Goal: Obtain resource: Obtain resource

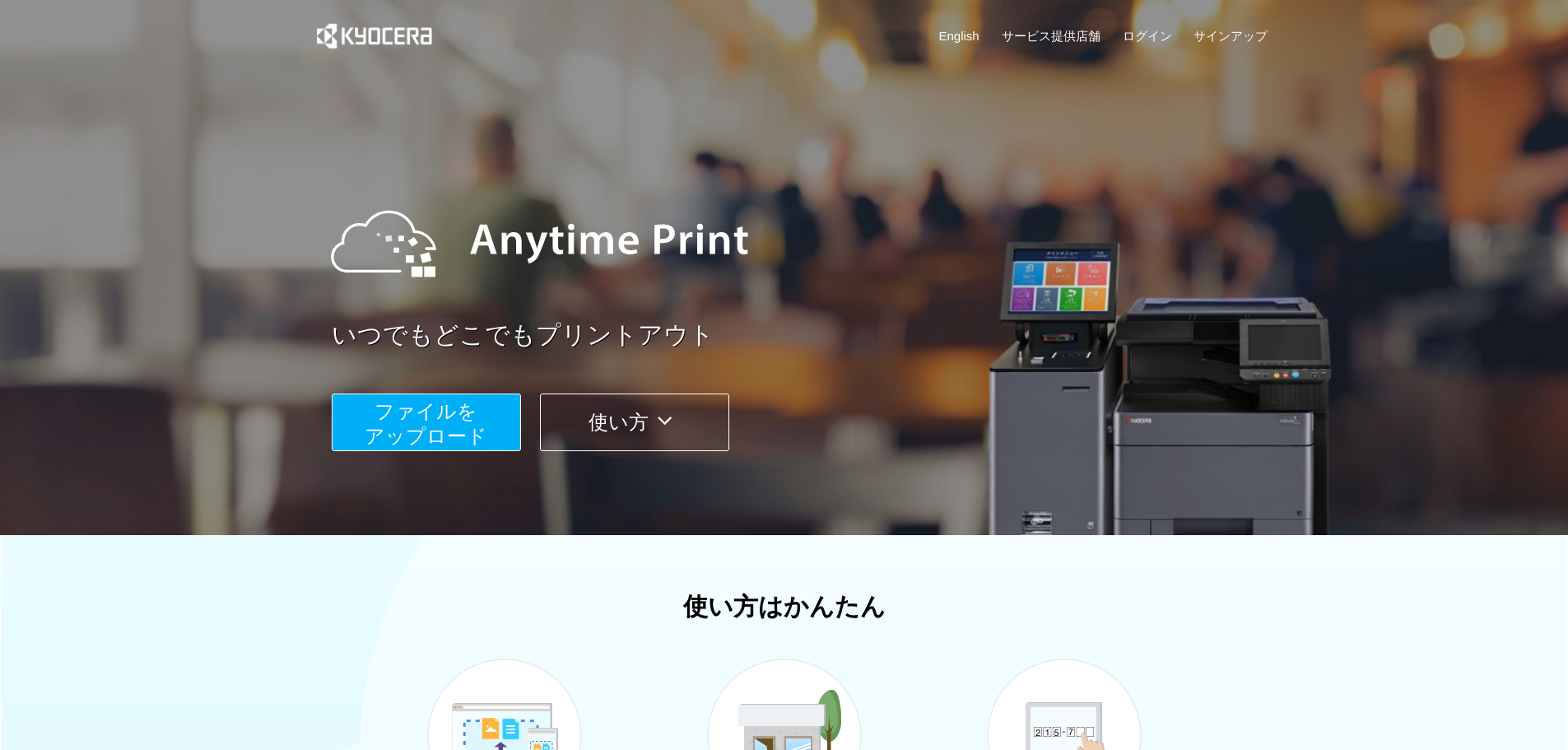
click at [429, 427] on span "ファイルを ​​アップロード" at bounding box center [426, 424] width 123 height 47
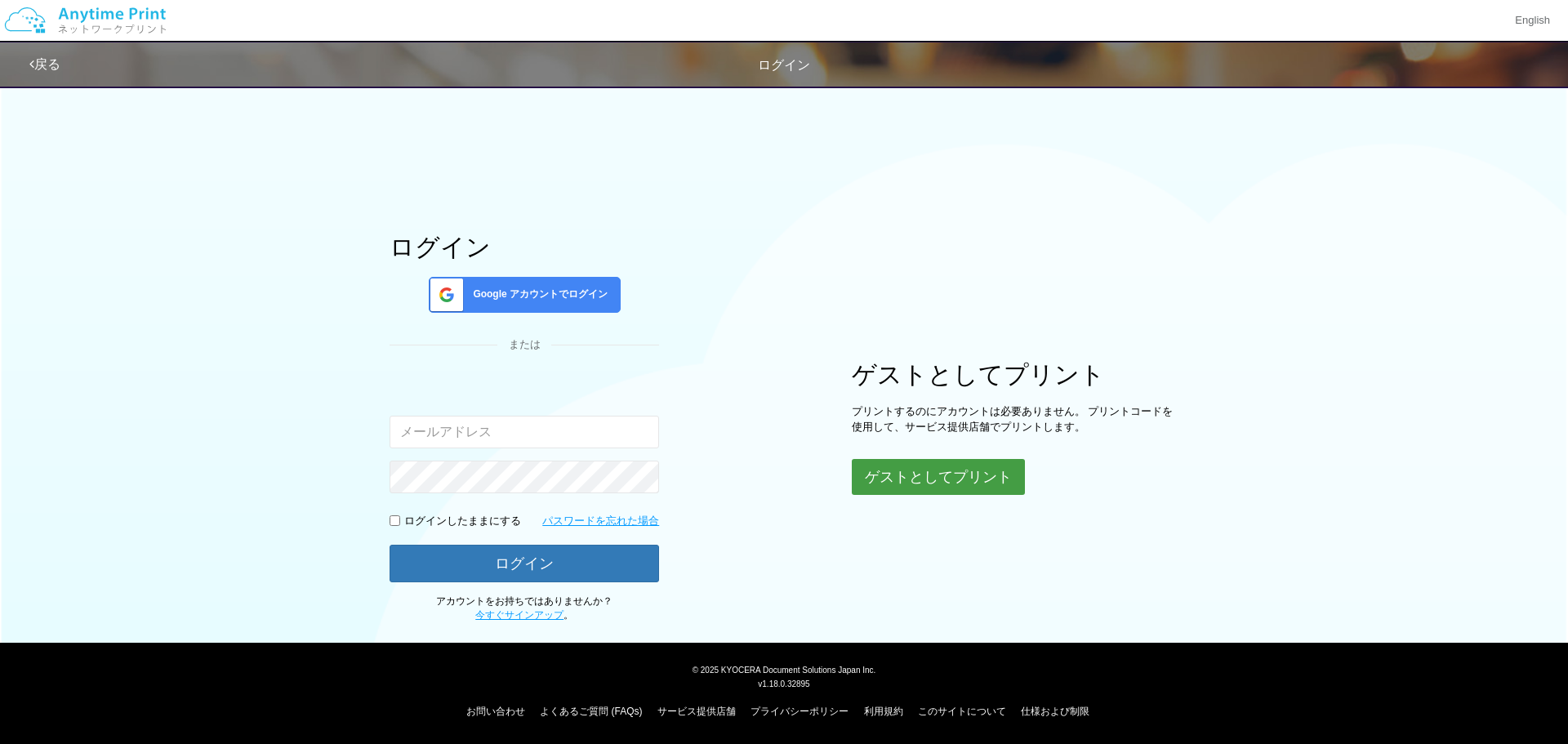
click at [973, 470] on button "ゲストとしてプリント" at bounding box center [938, 477] width 173 height 36
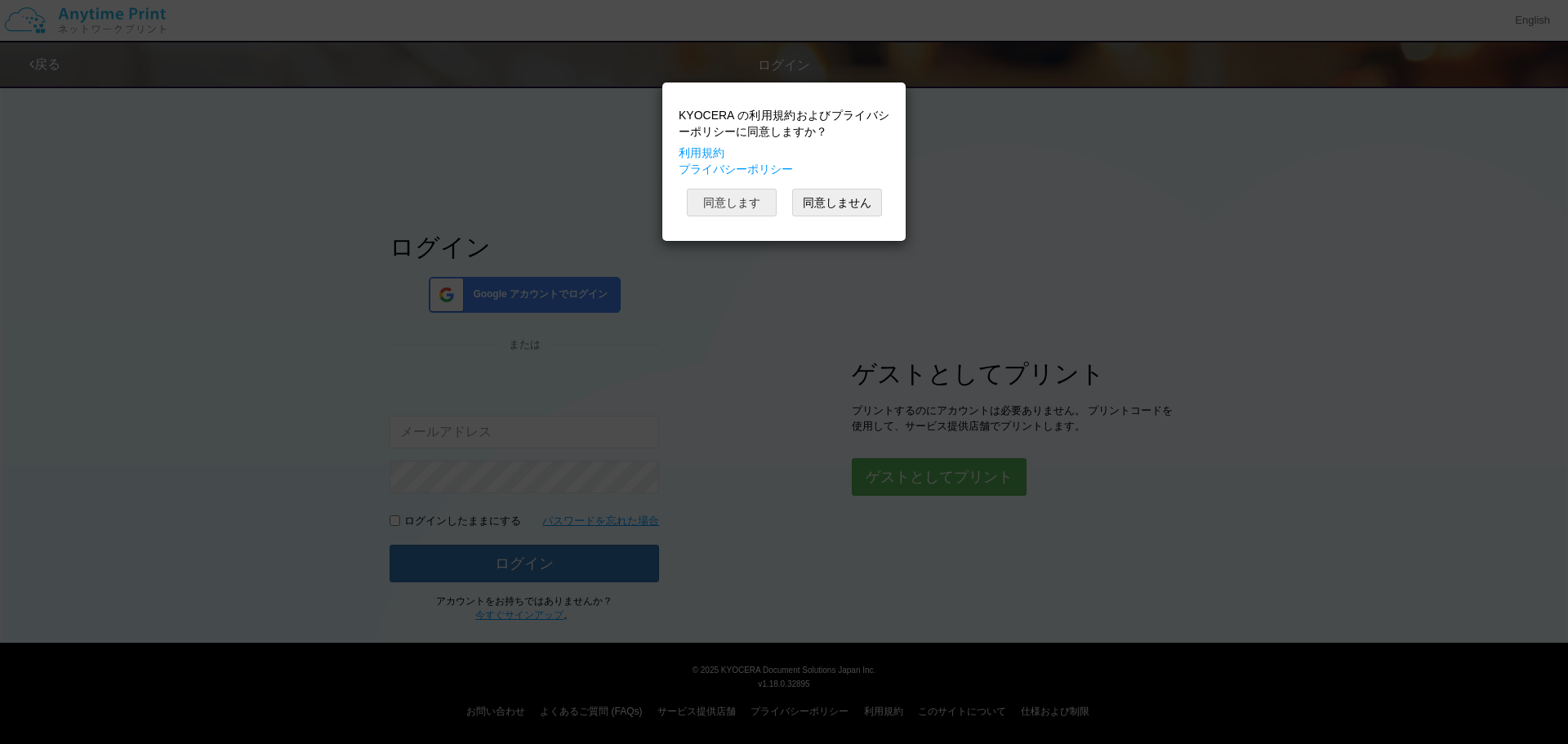
click at [719, 204] on button "同意します" at bounding box center [732, 202] width 90 height 28
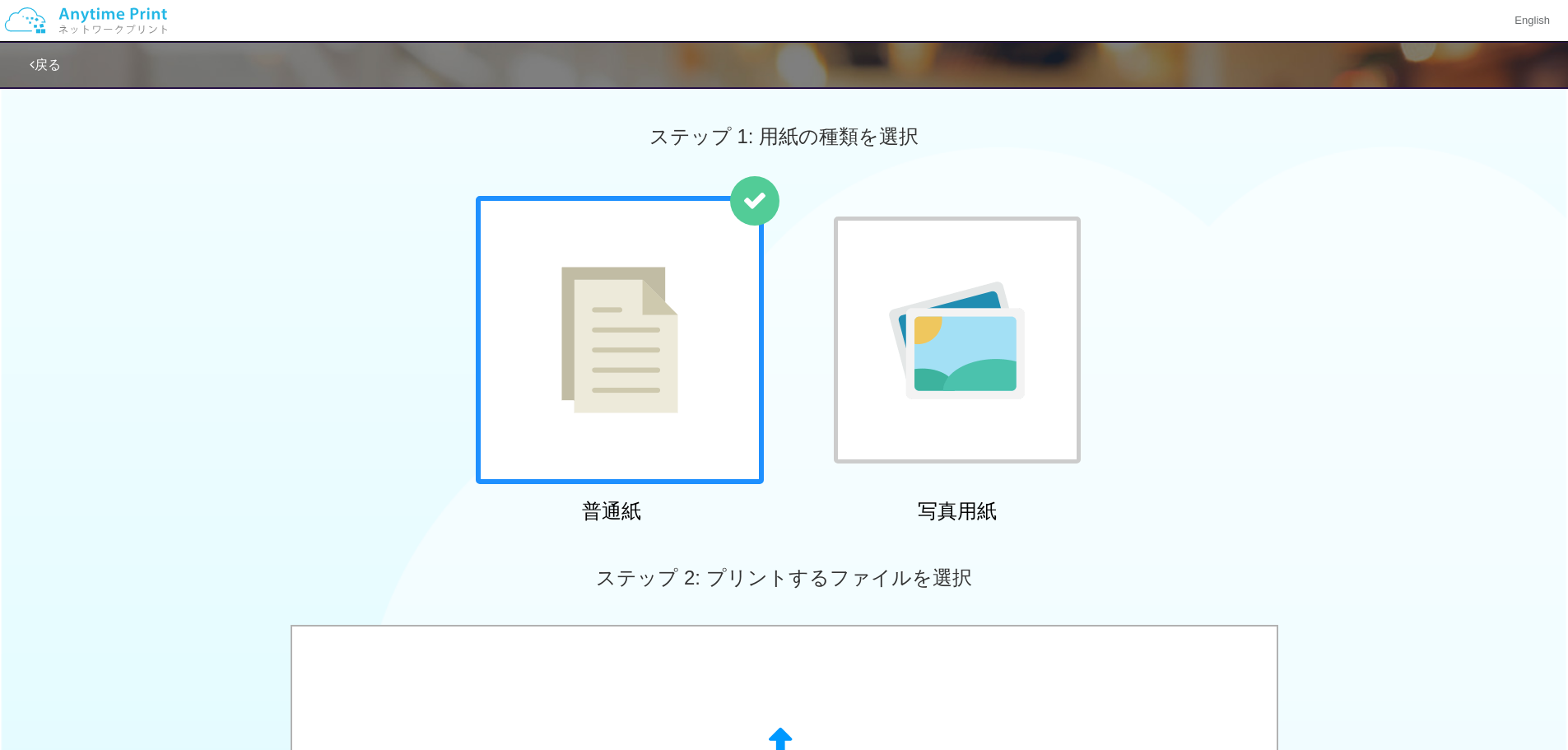
click at [660, 371] on img at bounding box center [619, 340] width 117 height 146
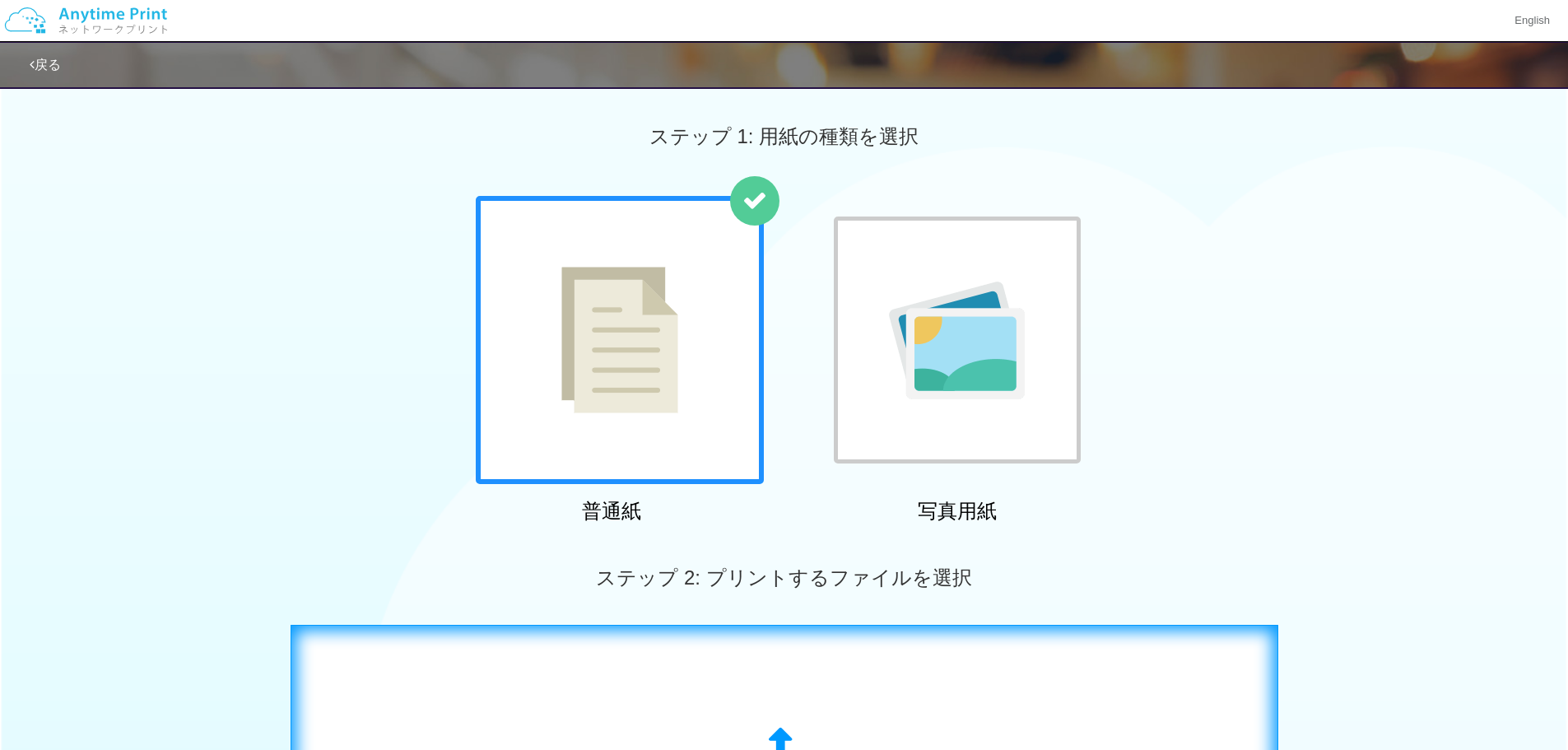
scroll to position [411, 0]
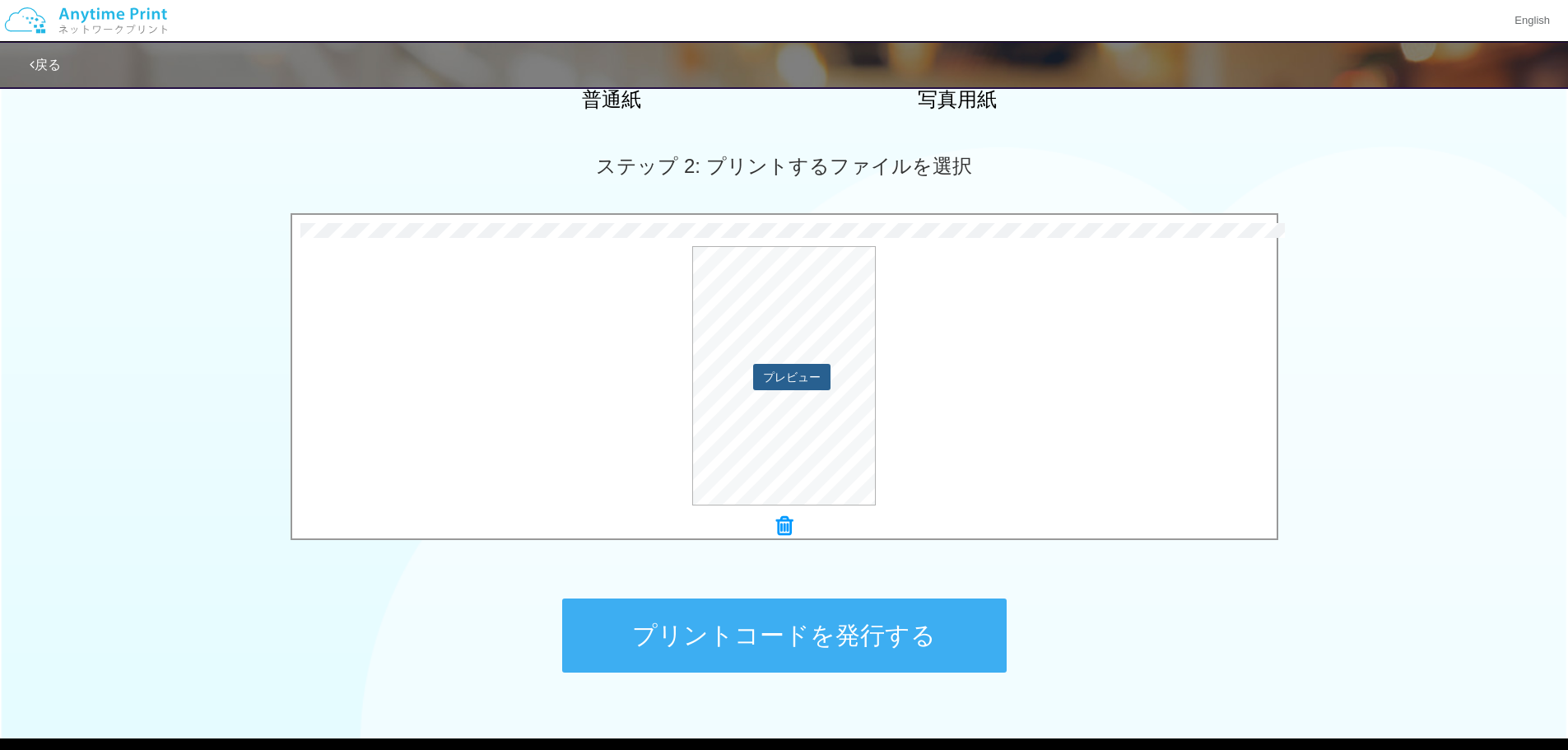
click at [794, 382] on button "プレビュー" at bounding box center [792, 377] width 77 height 26
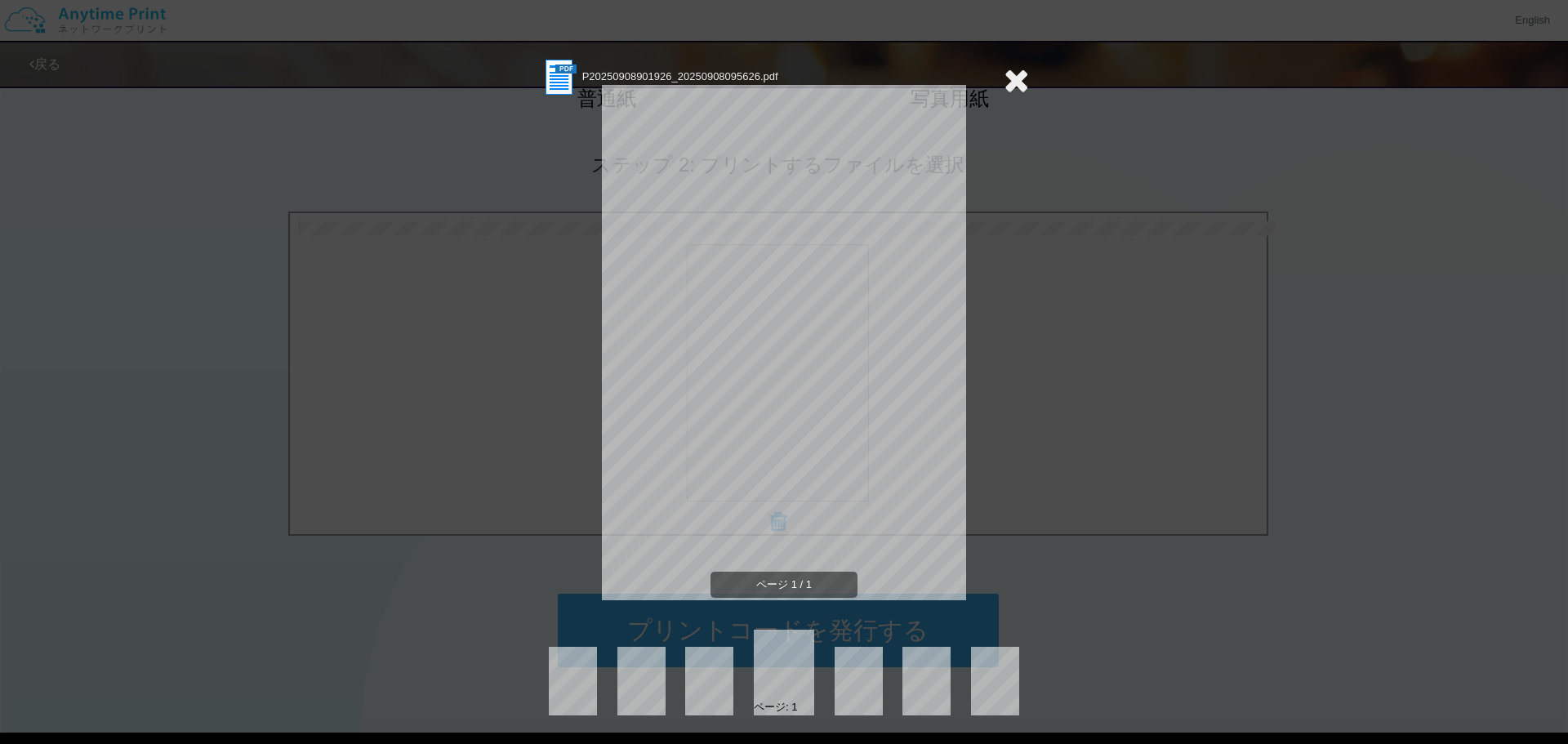
click at [1022, 83] on icon at bounding box center [1016, 80] width 25 height 32
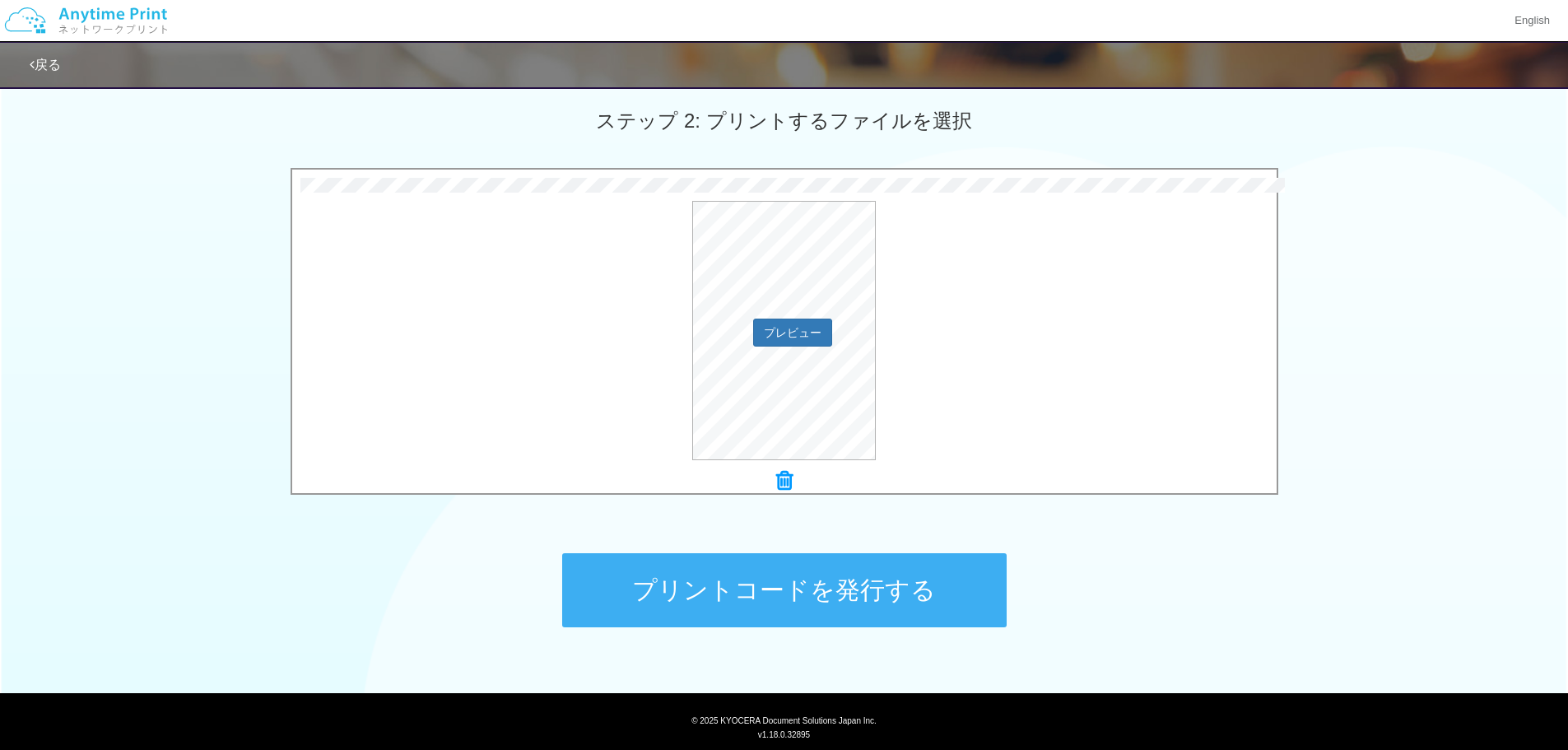
scroll to position [502, 0]
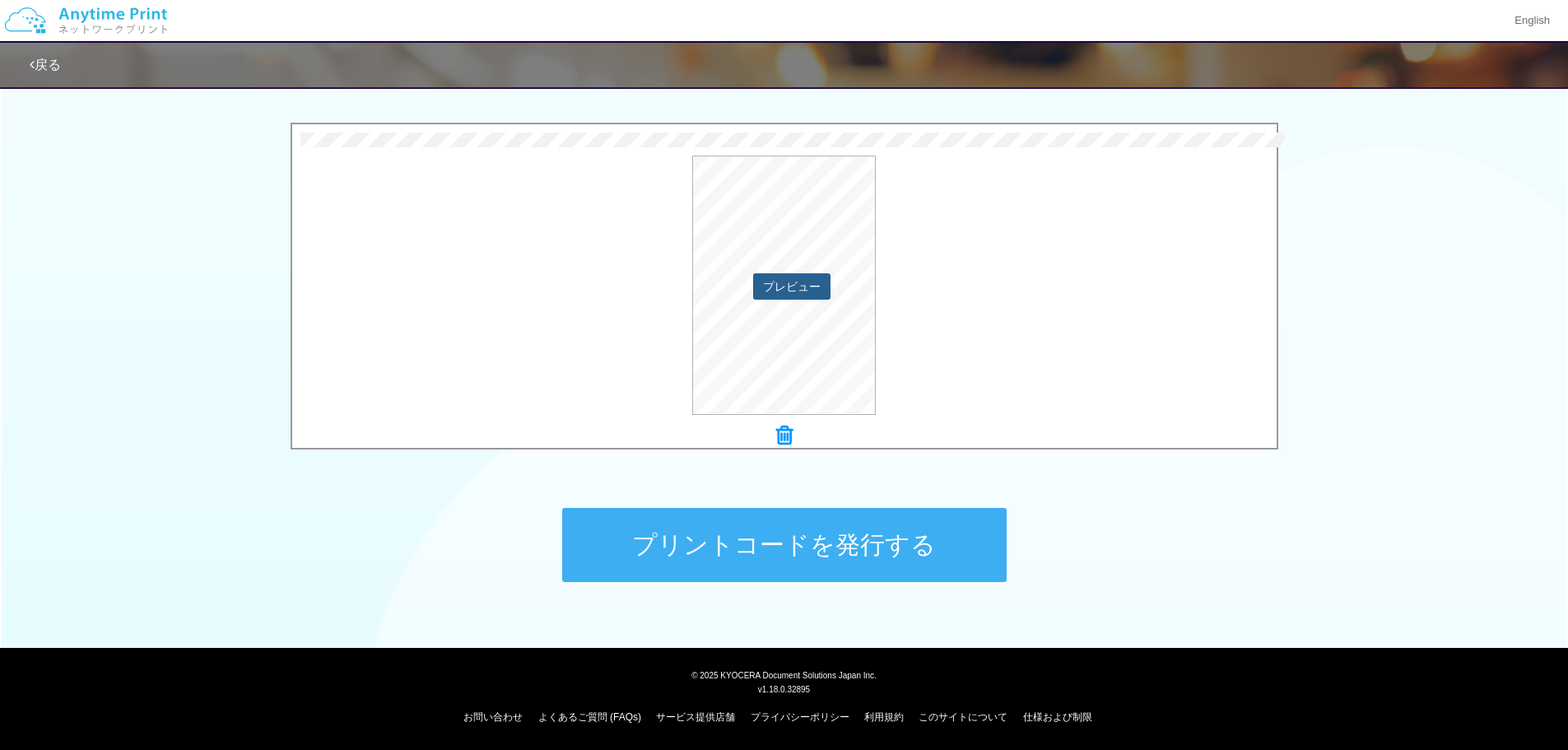
click at [791, 287] on button "プレビュー" at bounding box center [792, 286] width 77 height 26
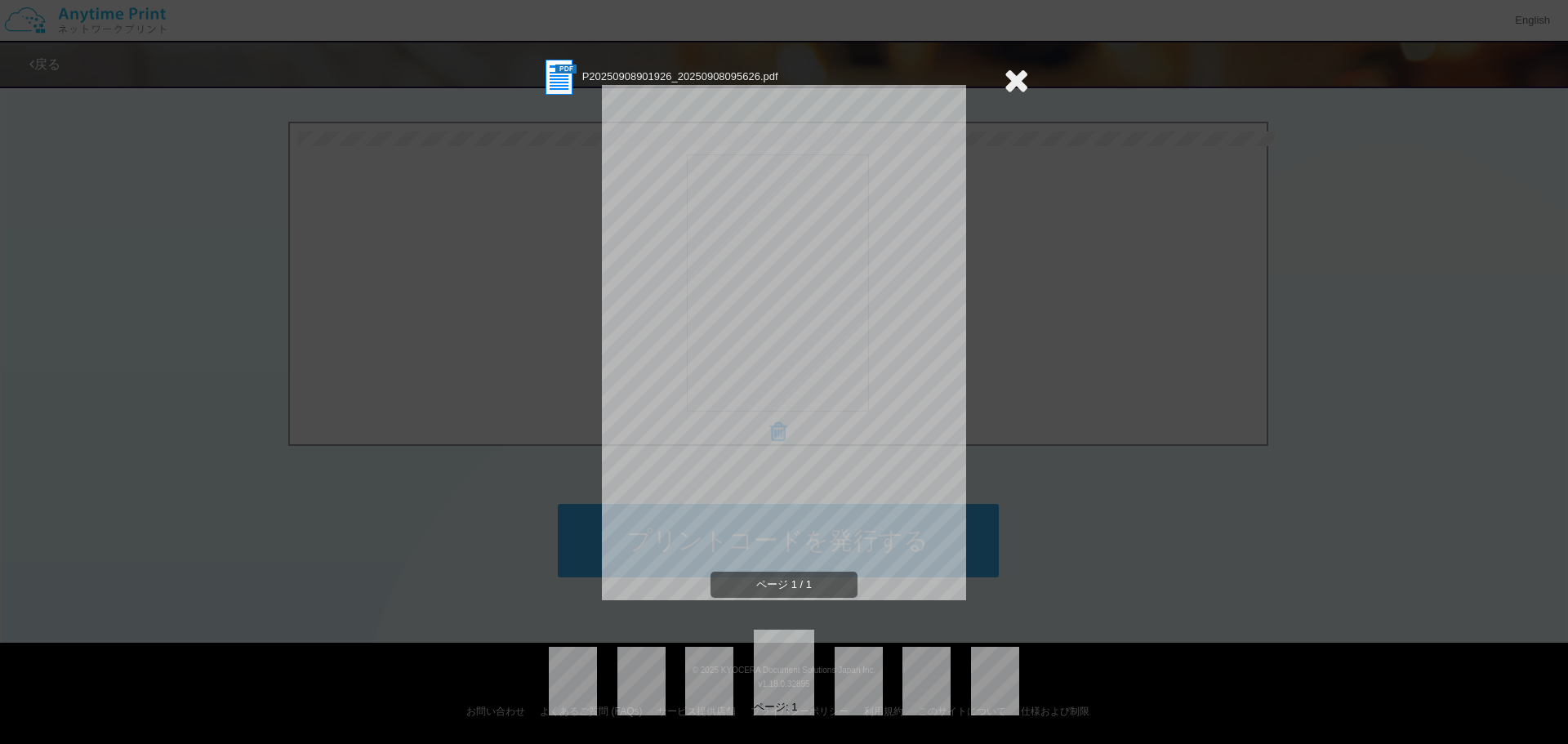
click at [1023, 75] on icon at bounding box center [1016, 80] width 25 height 32
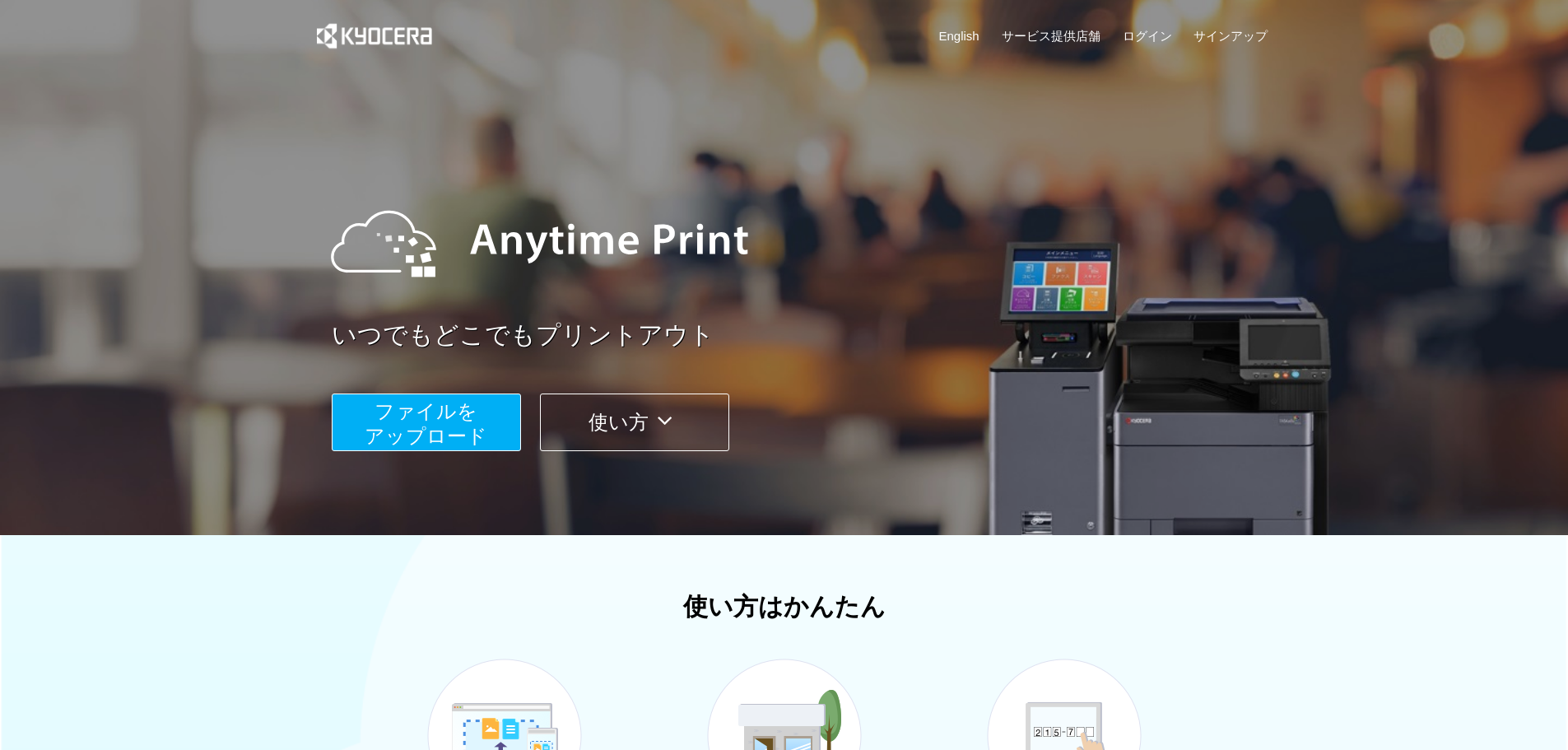
click at [454, 415] on span "ファイルを ​​アップロード" at bounding box center [426, 424] width 123 height 47
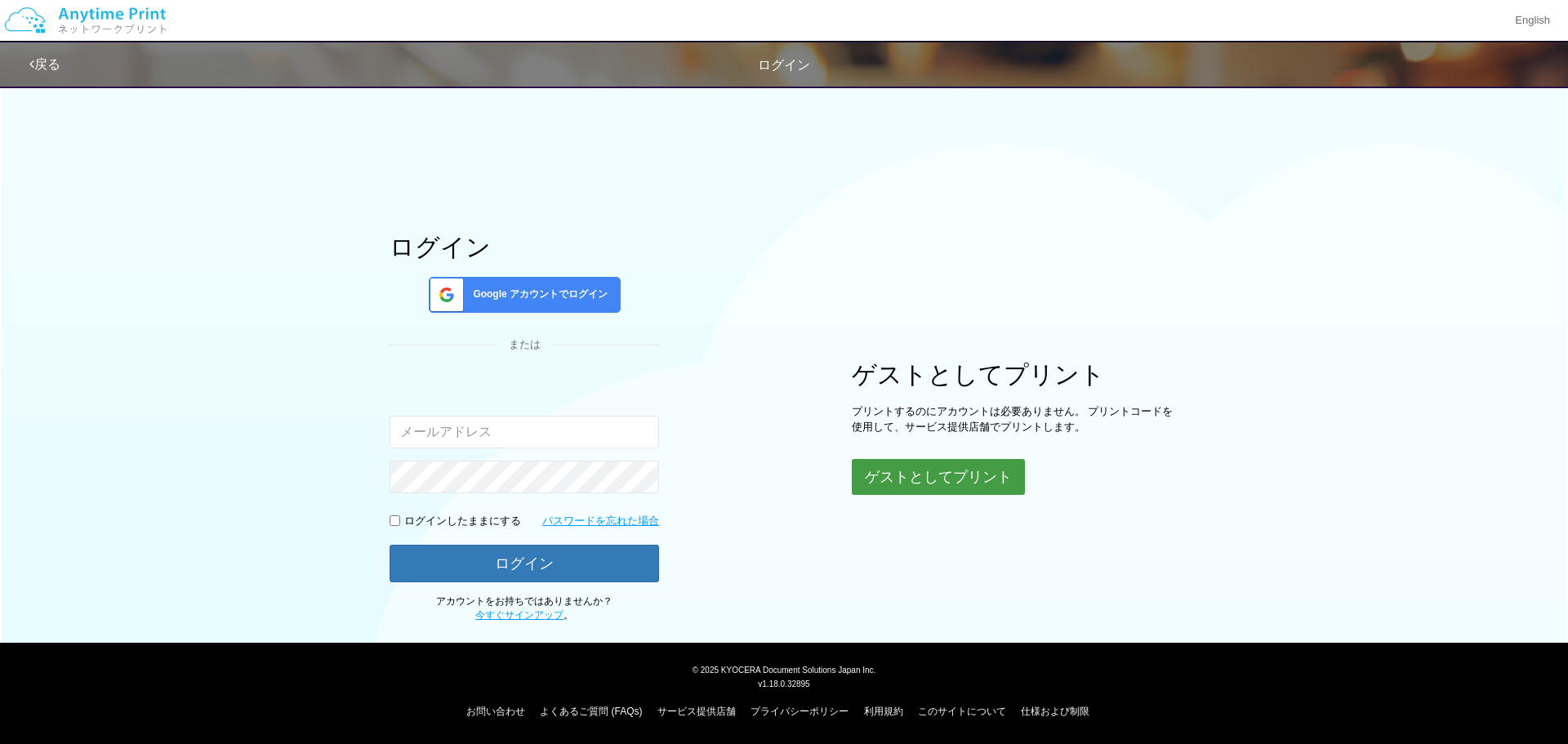
click at [968, 482] on button "ゲストとしてプリント" at bounding box center [938, 477] width 173 height 36
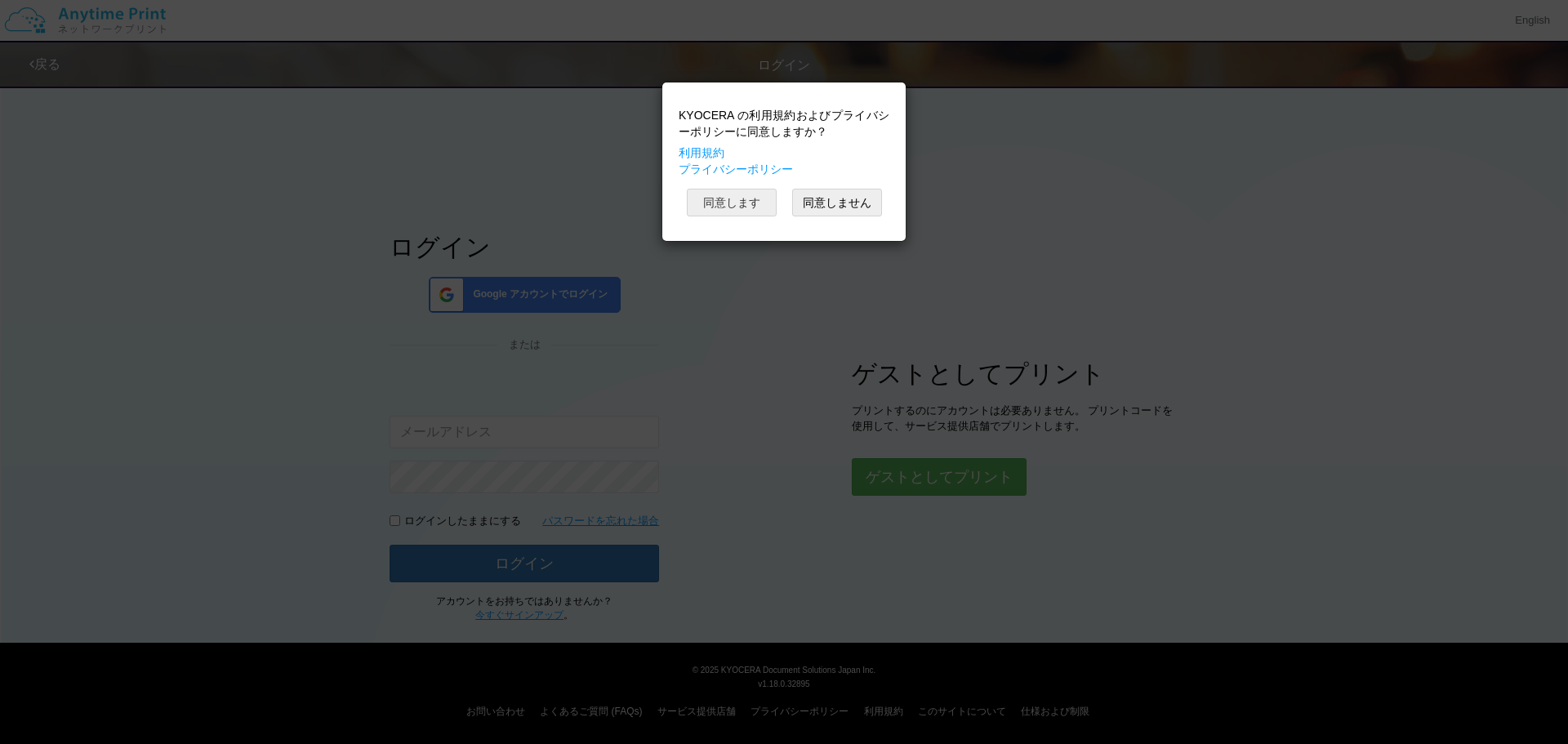
click at [716, 196] on button "同意します" at bounding box center [732, 202] width 90 height 28
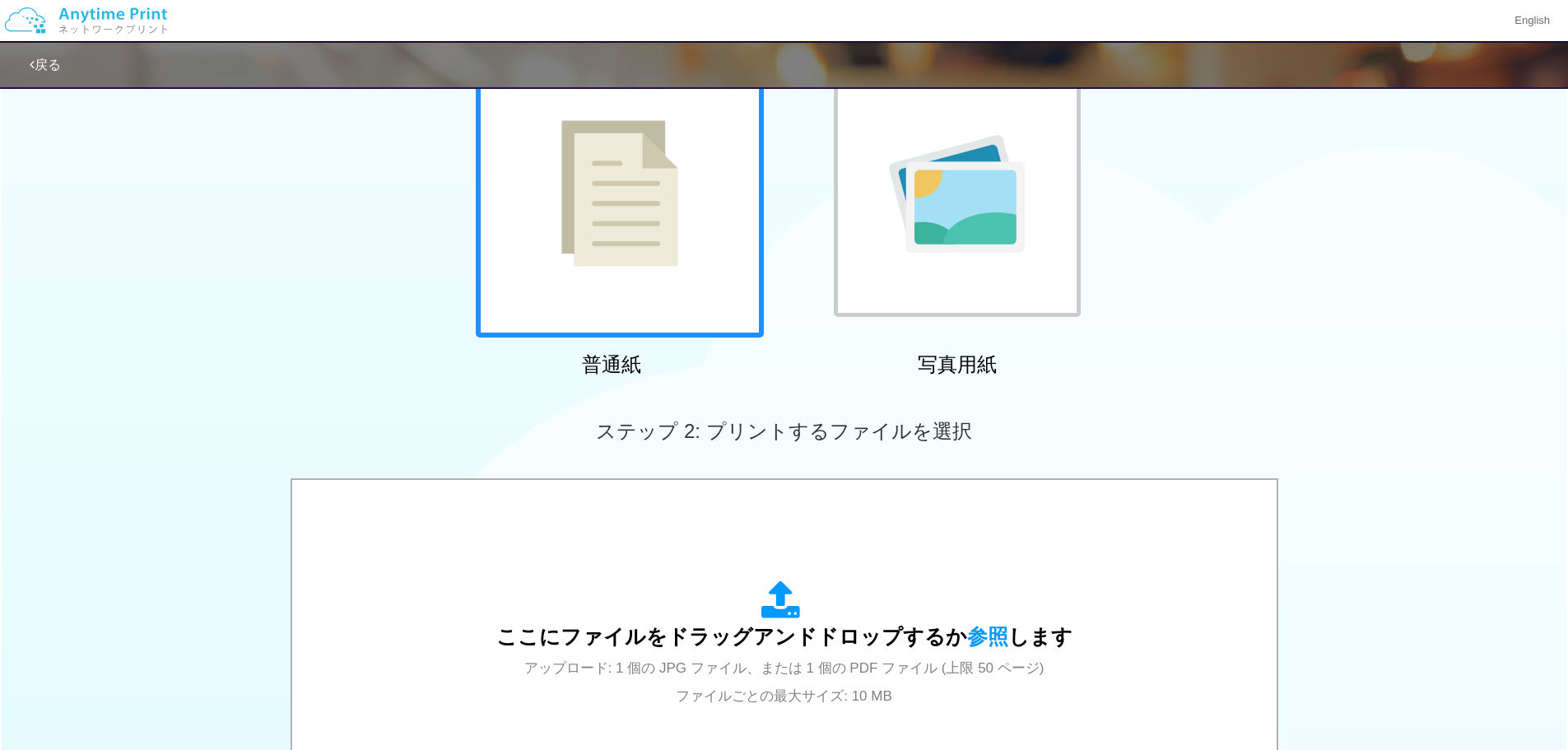
scroll to position [494, 0]
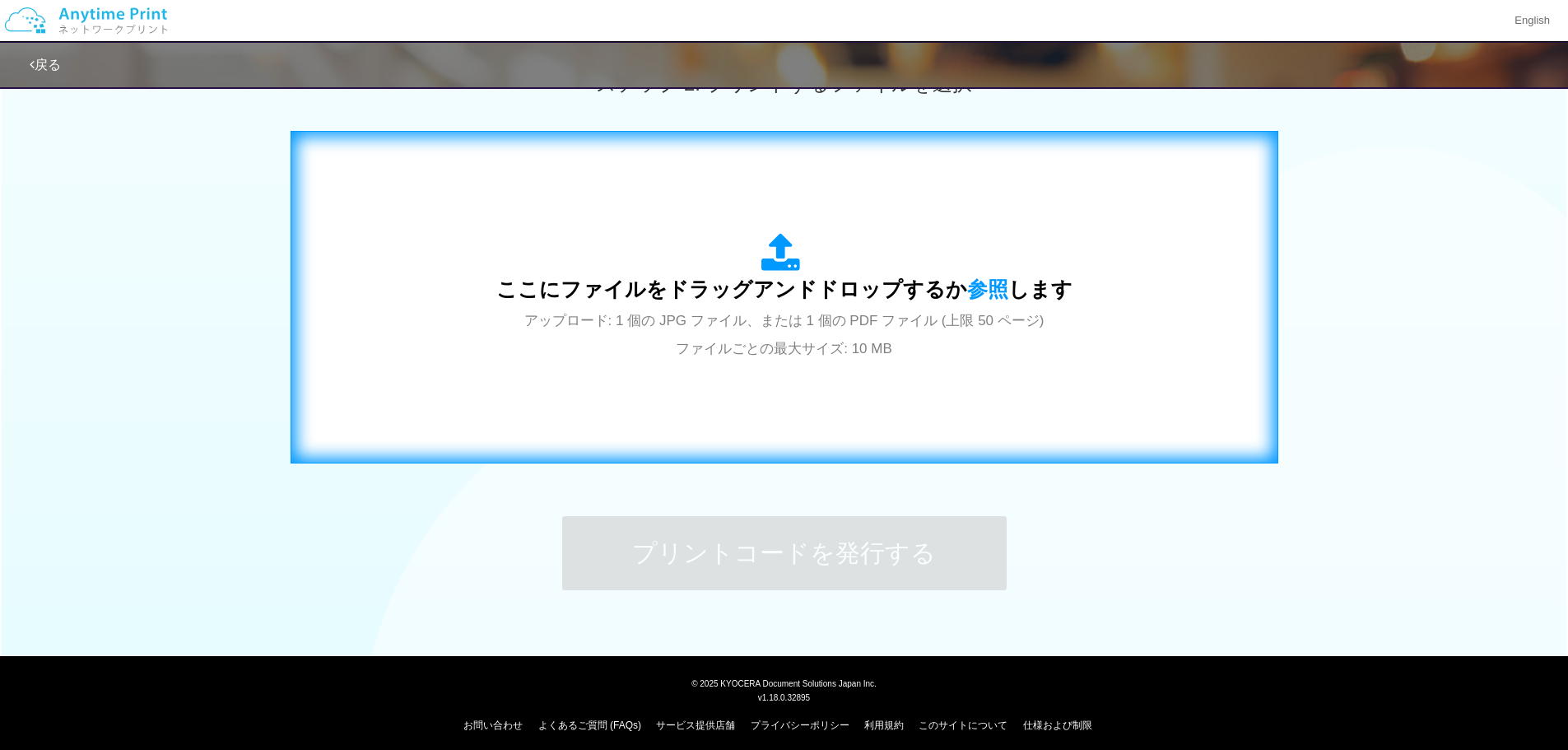
click at [774, 364] on div "ここにファイルをドラッグアンドドロップするか 参照 します アップロード: 1 個の JPG ファイル、または 1 個の PDF ファイル (上限 50 ペー…" at bounding box center [784, 297] width 953 height 298
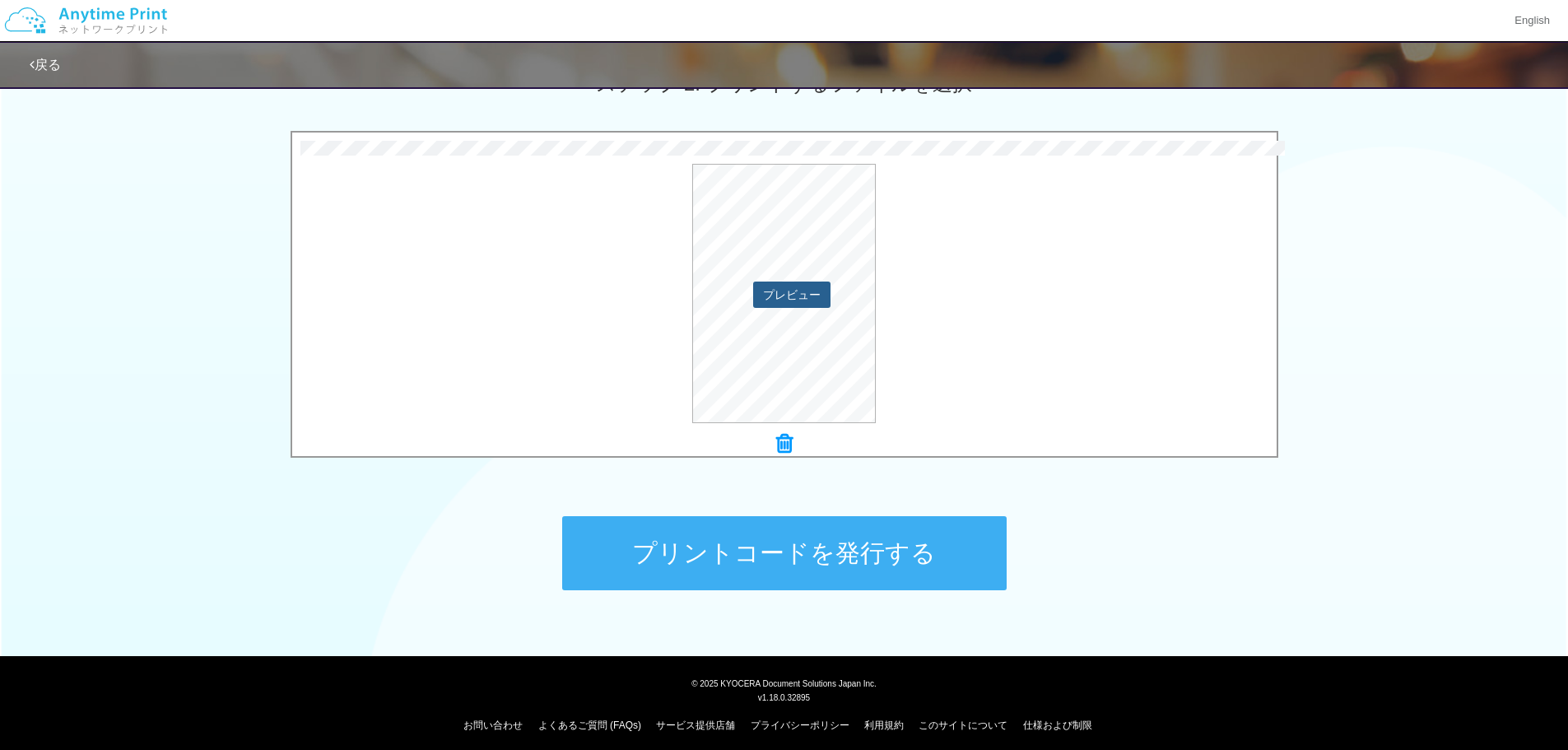
click at [790, 289] on button "プレビュー" at bounding box center [792, 294] width 77 height 26
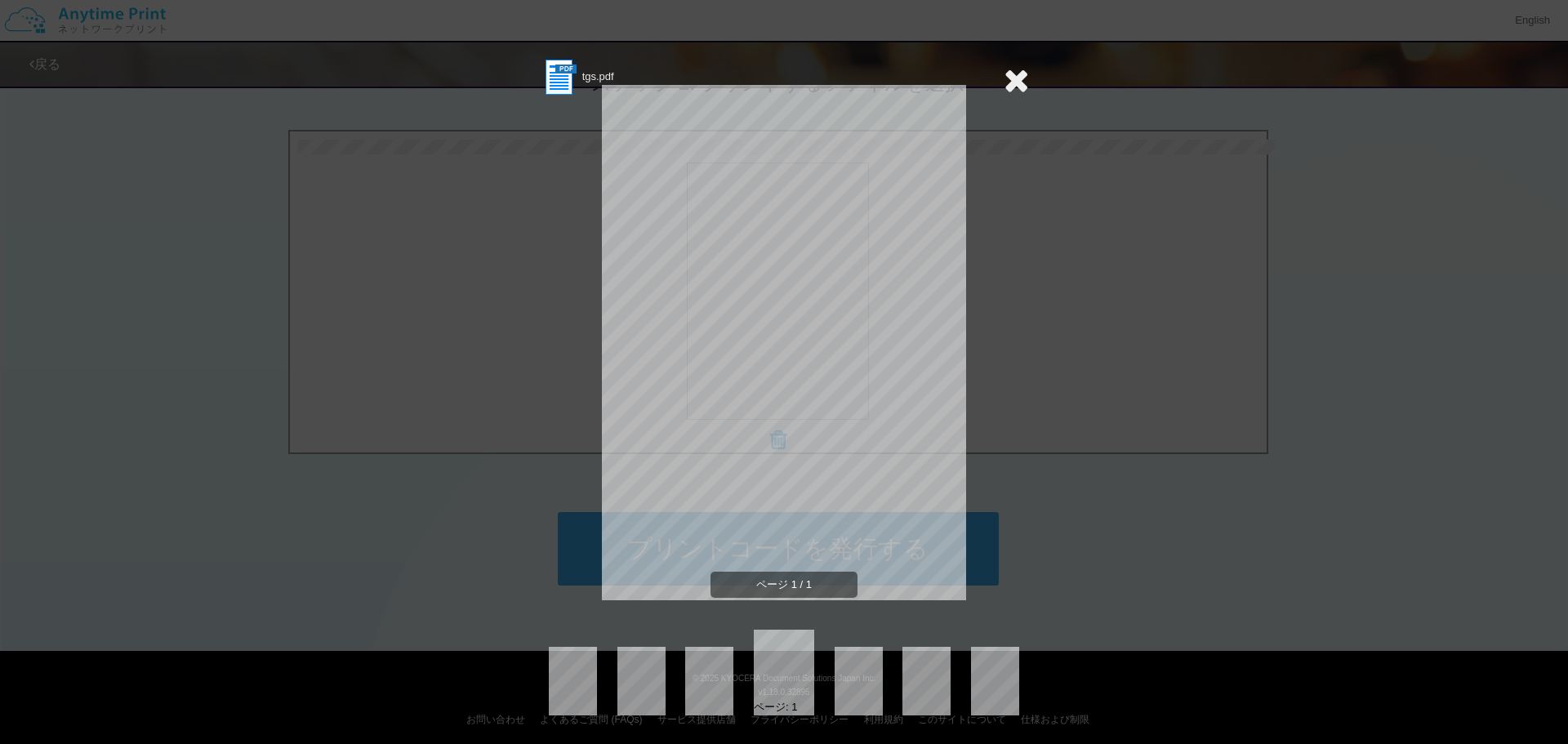
click at [1208, 483] on div "tgs.pdf ページ 1 / 1 ページ: 1" at bounding box center [784, 372] width 1568 height 744
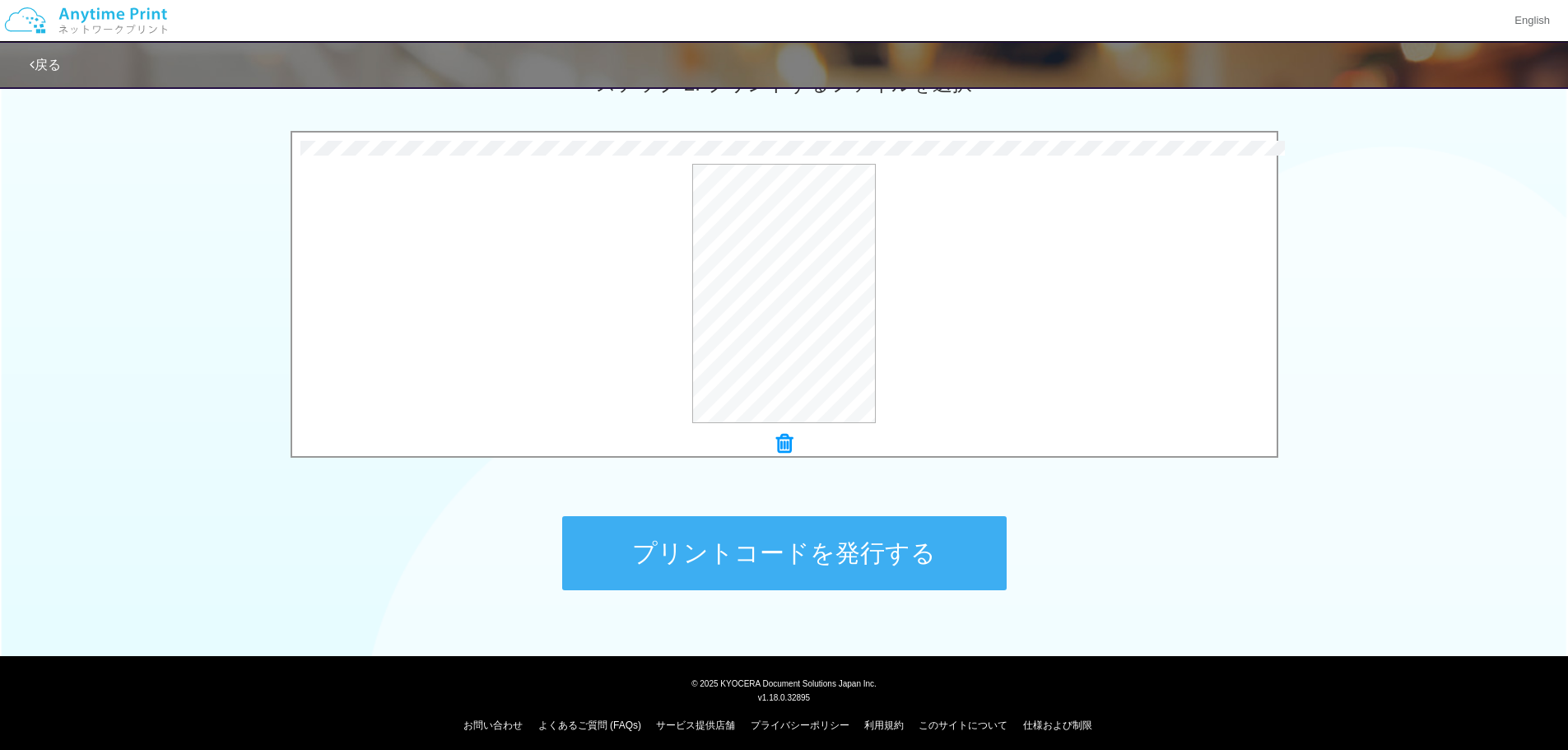
click at [846, 561] on button "プリントコードを発行する" at bounding box center [784, 554] width 445 height 74
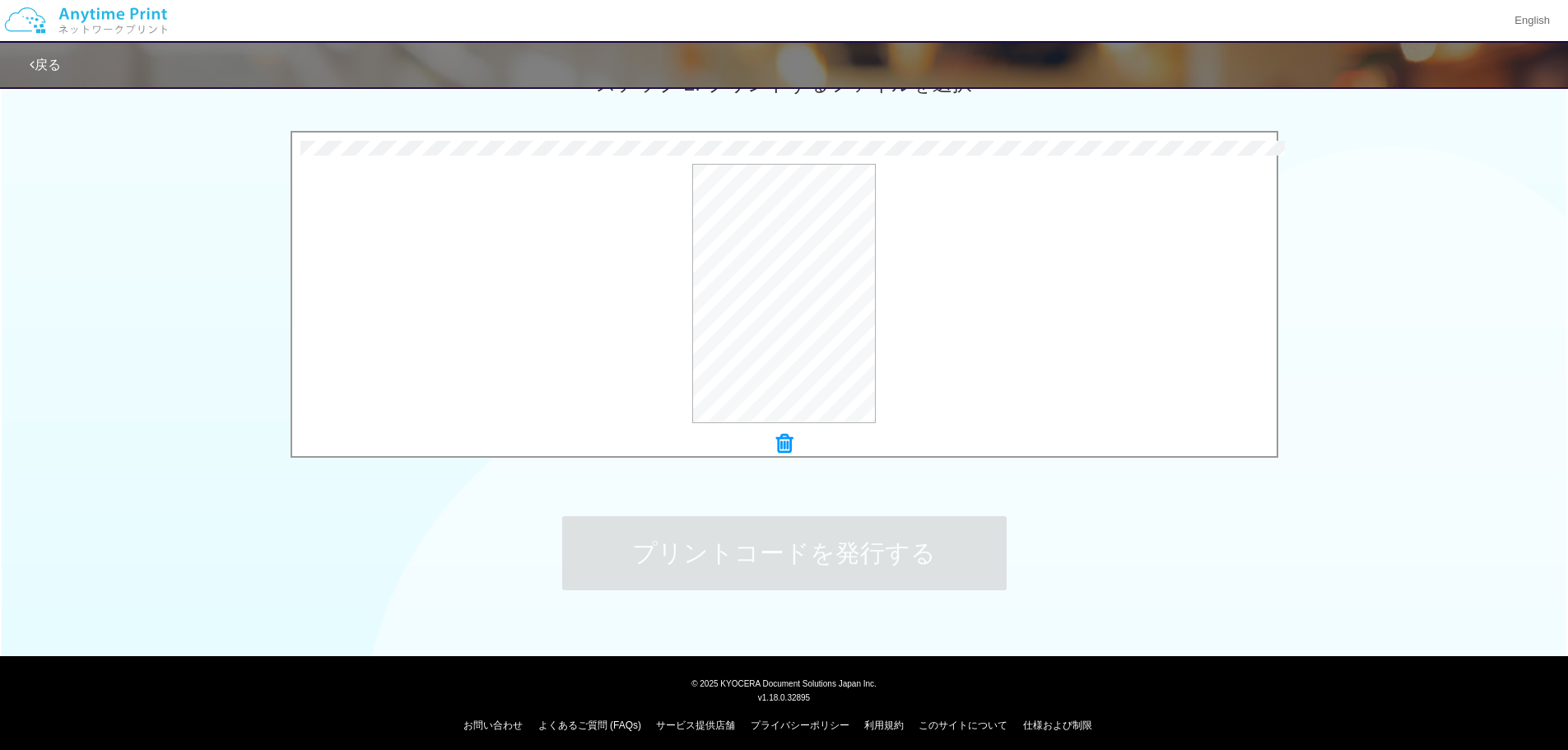
scroll to position [0, 0]
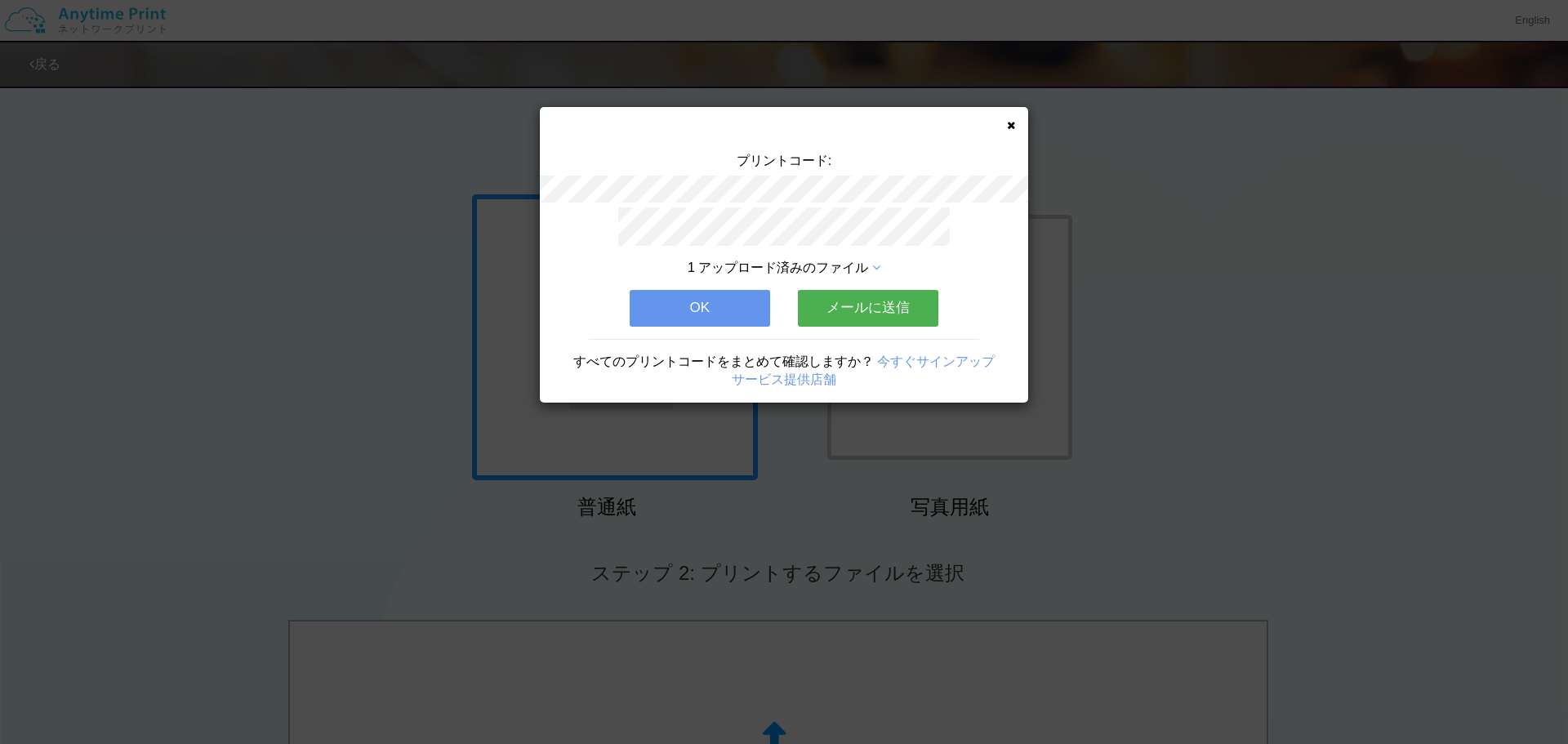
click at [711, 315] on button "OK" at bounding box center [700, 308] width 140 height 36
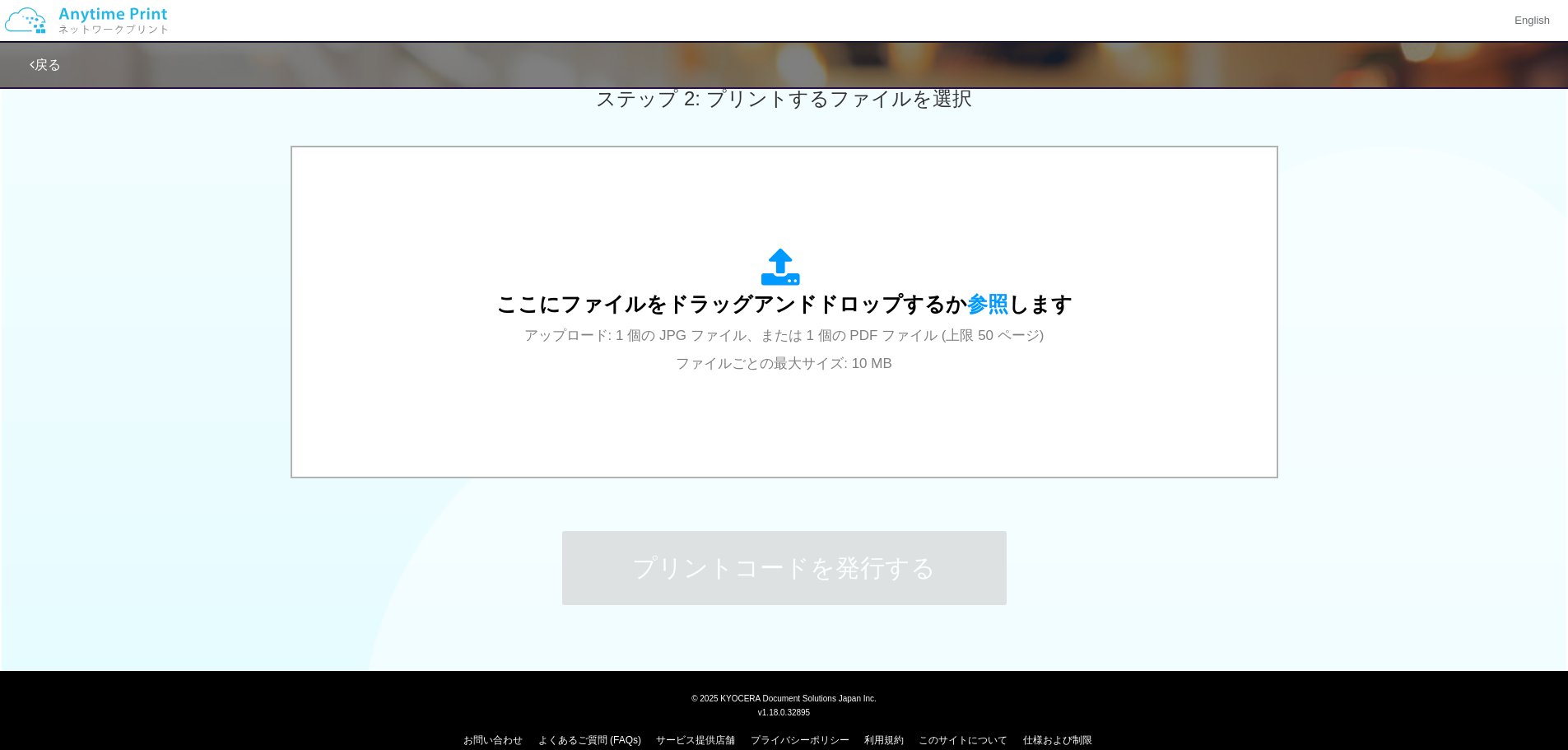
scroll to position [502, 0]
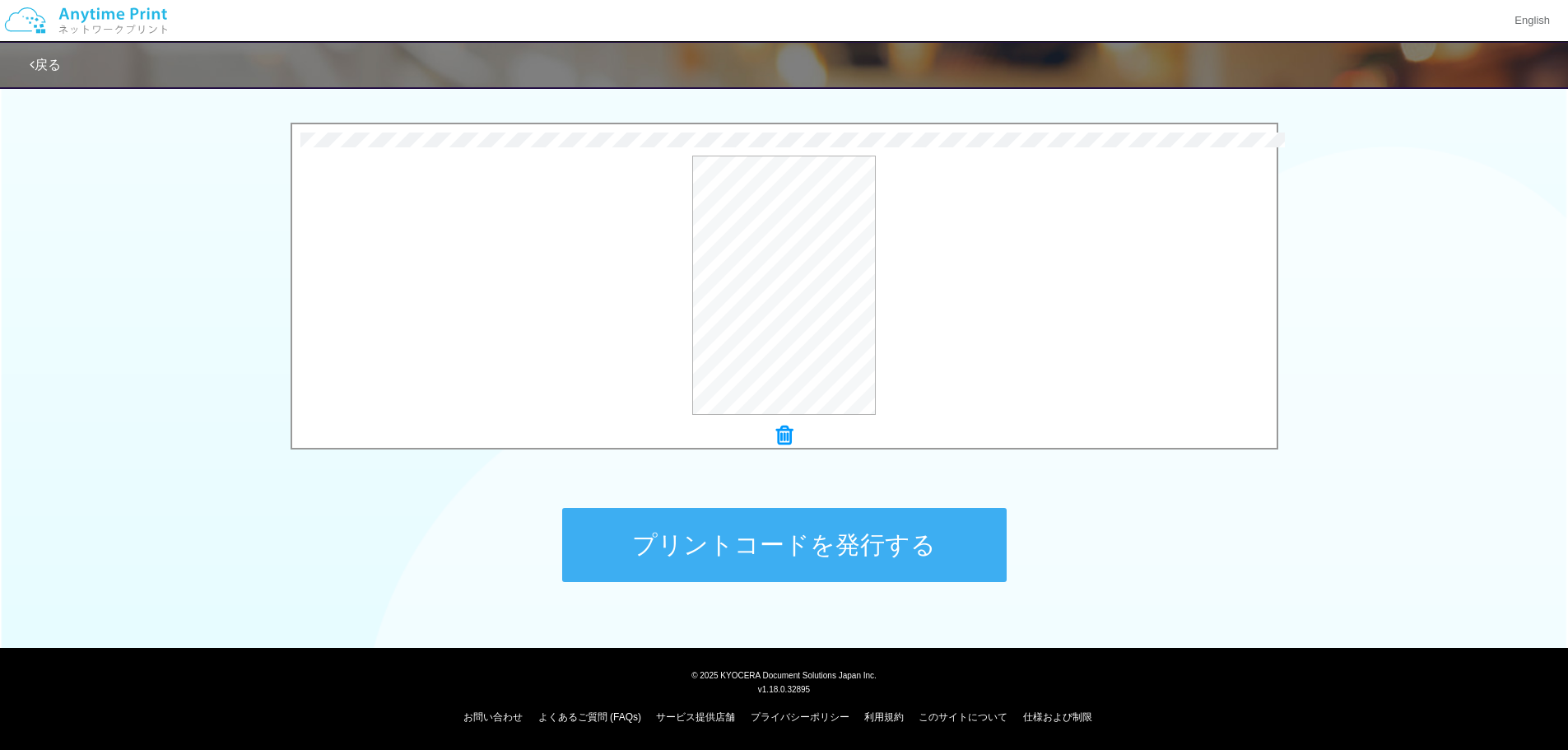
click at [799, 552] on button "プリントコードを発行する" at bounding box center [784, 545] width 445 height 74
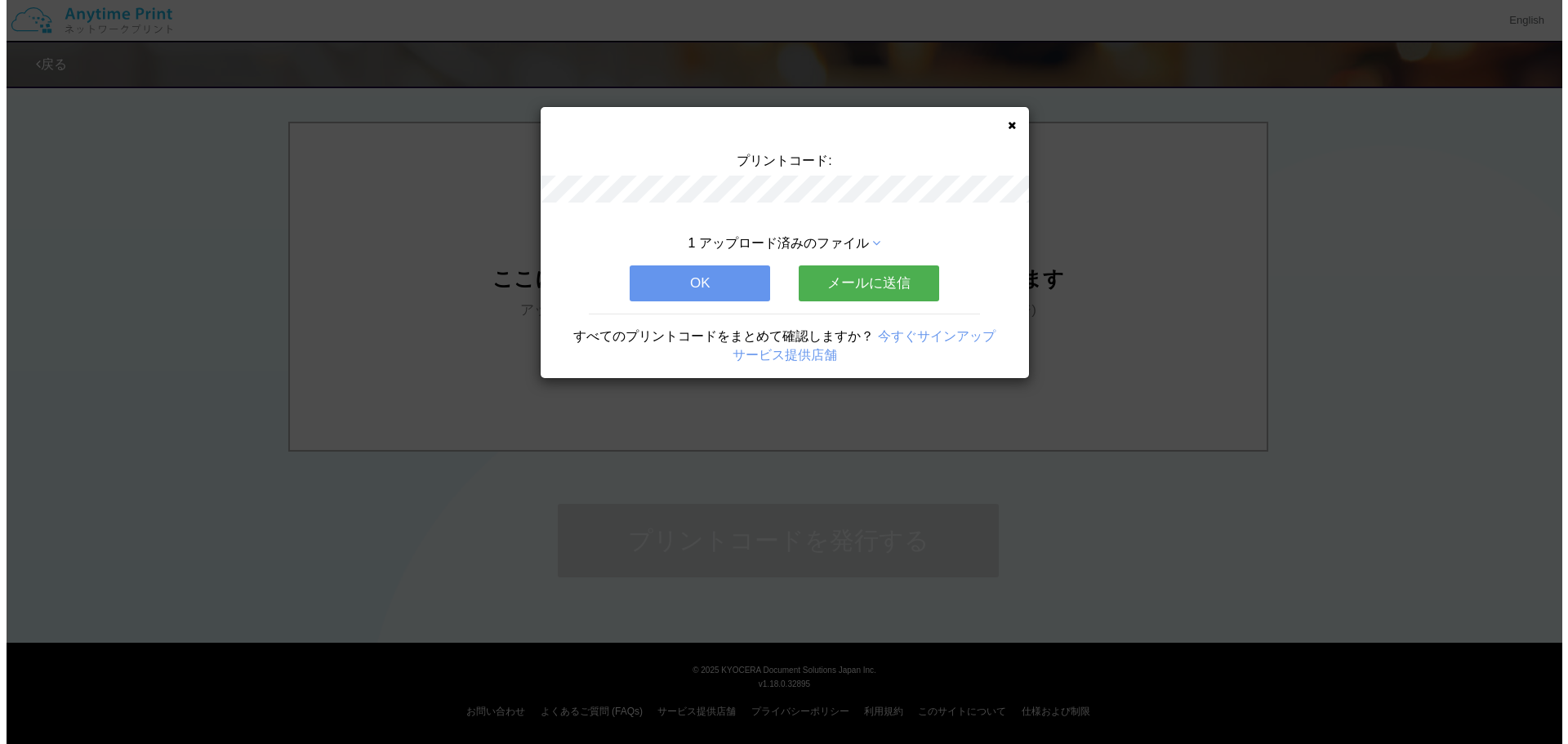
scroll to position [0, 0]
